Goal: Transaction & Acquisition: Obtain resource

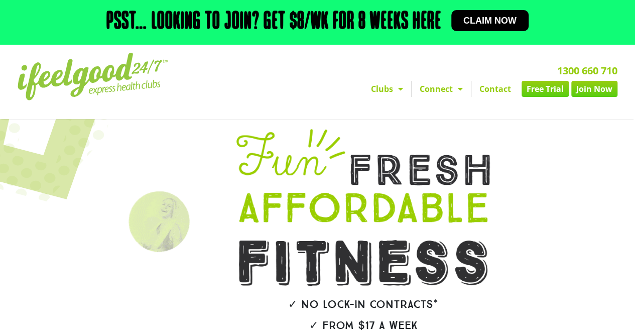
scroll to position [286, 0]
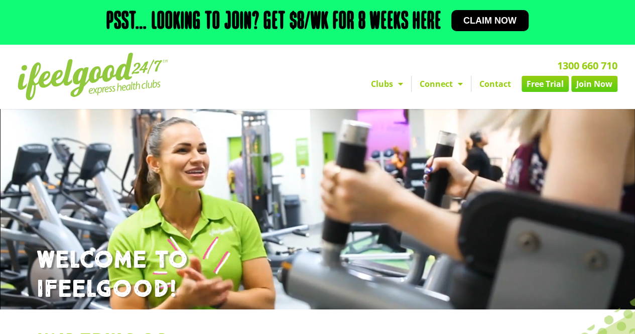
click at [473, 21] on span "Claim now" at bounding box center [489, 20] width 53 height 9
